Goal: Go to known website: Access a specific website the user already knows

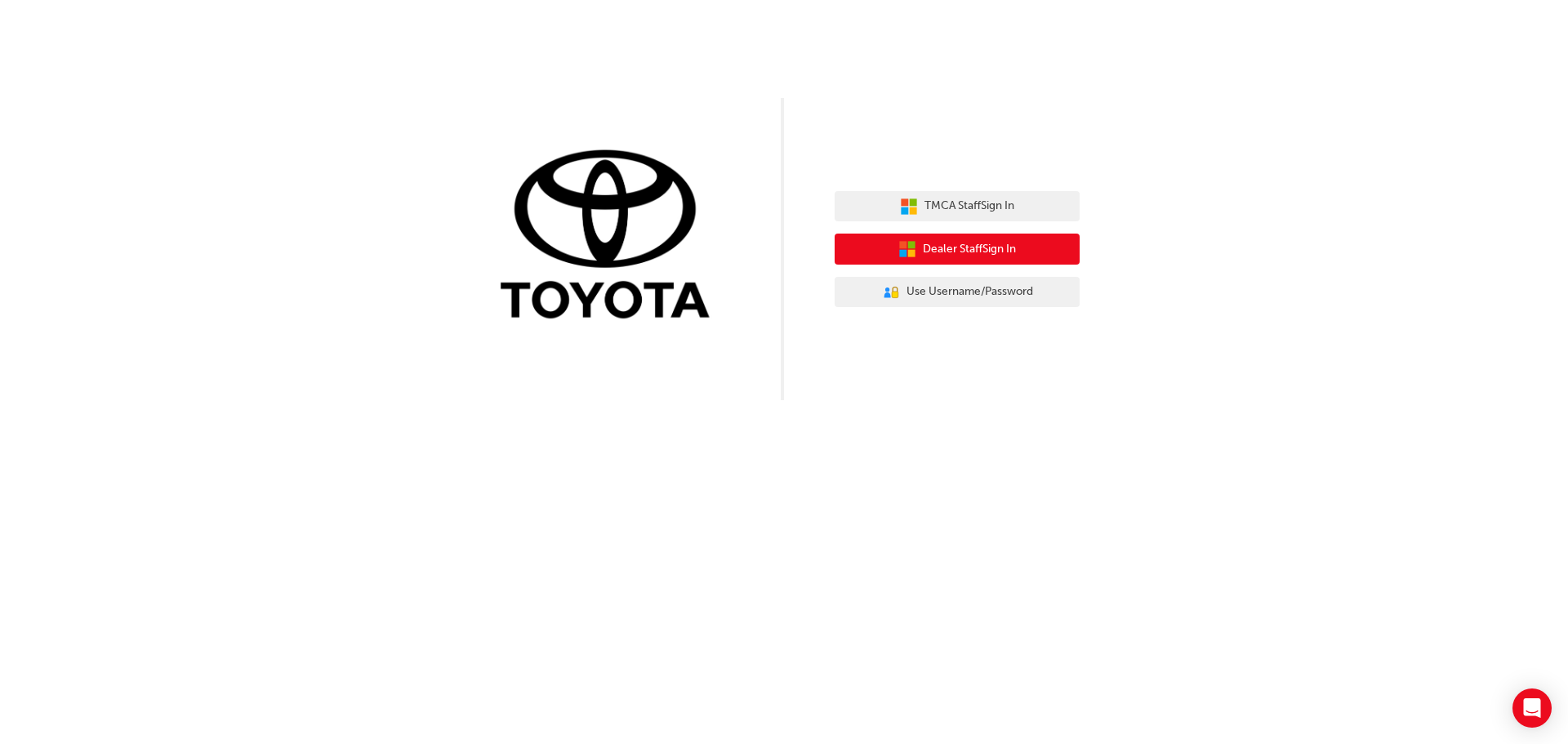
click at [945, 247] on span "Dealer Staff Sign In" at bounding box center [969, 249] width 93 height 19
